Goal: Information Seeking & Learning: Find specific fact

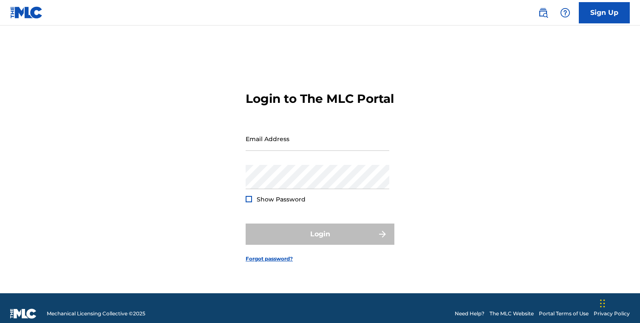
type input "[PERSON_NAME][EMAIL_ADDRESS][PERSON_NAME][DOMAIN_NAME]"
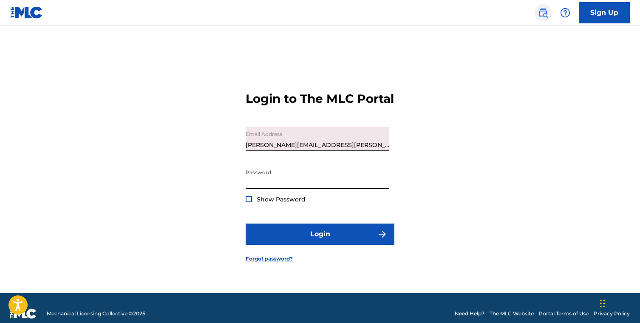
click at [543, 14] on img at bounding box center [543, 13] width 10 height 10
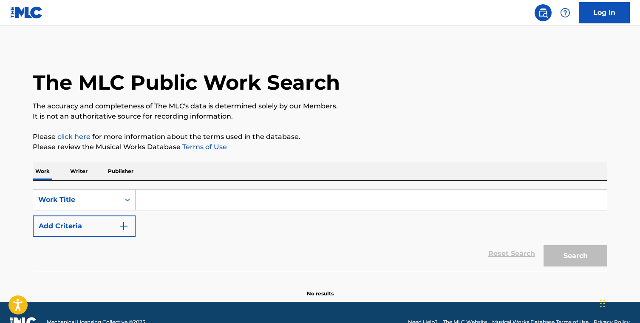
click at [163, 203] on input "Search Form" at bounding box center [371, 200] width 471 height 20
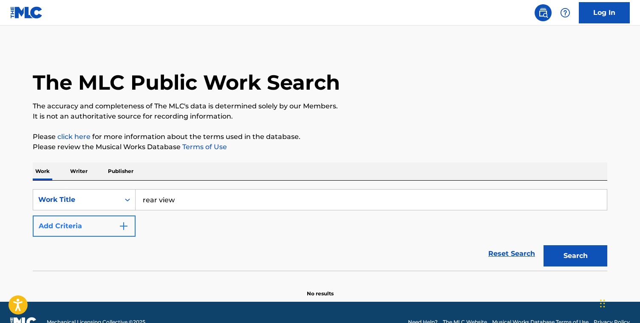
type input "rear view"
click at [95, 227] on button "Add Criteria" at bounding box center [84, 225] width 103 height 21
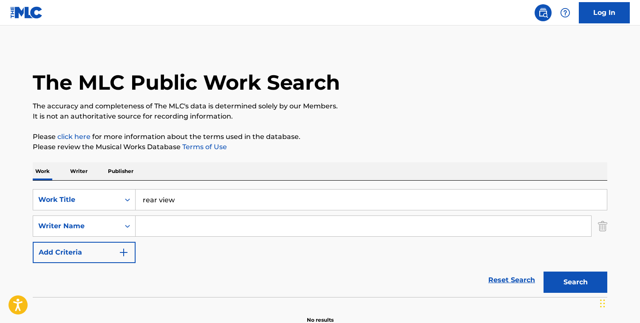
click at [167, 230] on input "Search Form" at bounding box center [364, 226] width 456 height 20
type input "[PERSON_NAME]"
click at [544, 272] on button "Search" at bounding box center [576, 282] width 64 height 21
click at [254, 255] on div "SearchWithCriteriac9f7e7ba-27a2-4e7d-b30d-9fe4f00c49e7 Work Title rear view Sea…" at bounding box center [320, 226] width 575 height 74
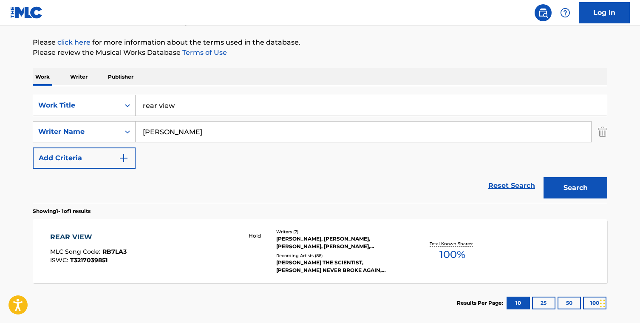
scroll to position [119, 0]
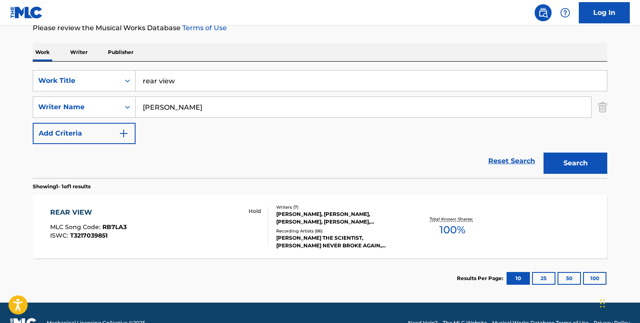
click at [66, 209] on div "REAR VIEW" at bounding box center [88, 212] width 77 height 10
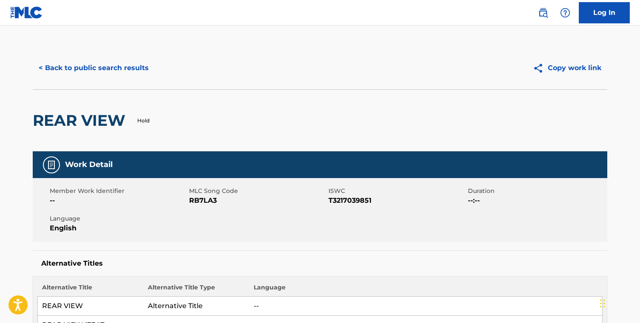
click at [317, 121] on div "REAR VIEW Hold" at bounding box center [320, 120] width 575 height 62
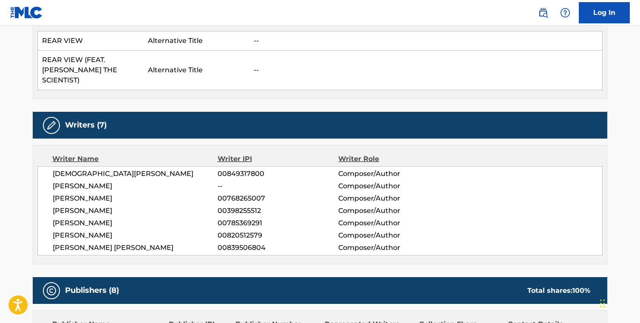
scroll to position [266, 0]
